Goal: Find specific page/section: Find specific page/section

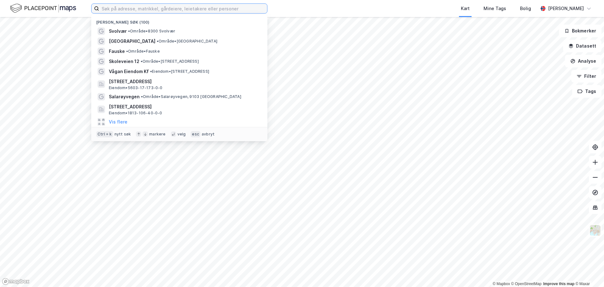
click at [173, 7] on input at bounding box center [183, 8] width 168 height 9
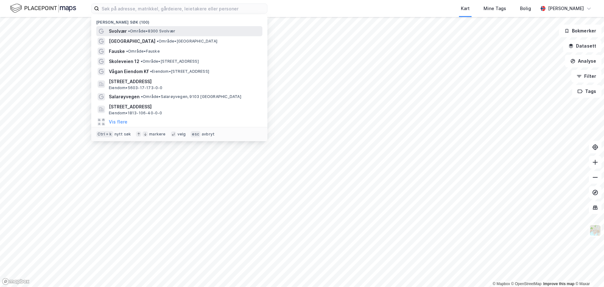
click at [122, 33] on span "Svolvær" at bounding box center [118, 31] width 18 height 8
